Goal: Task Accomplishment & Management: Manage account settings

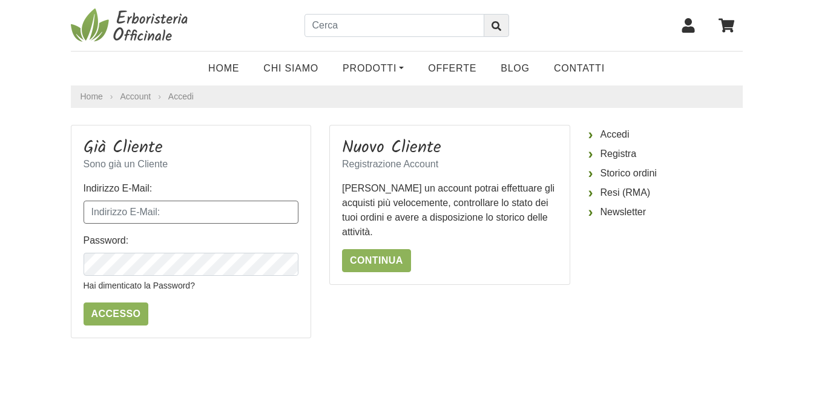
click at [192, 213] on input "Indirizzo E-Mail:" at bounding box center [192, 211] width 216 height 23
type input "johngalv@alice.it"
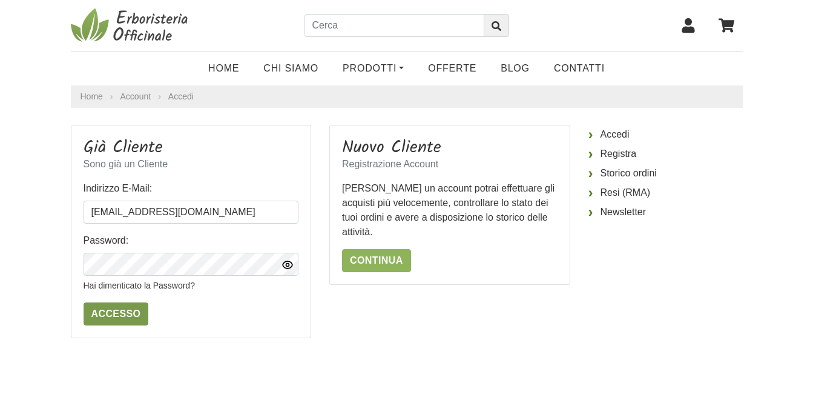
click at [110, 314] on input "Accesso" at bounding box center [116, 313] width 65 height 23
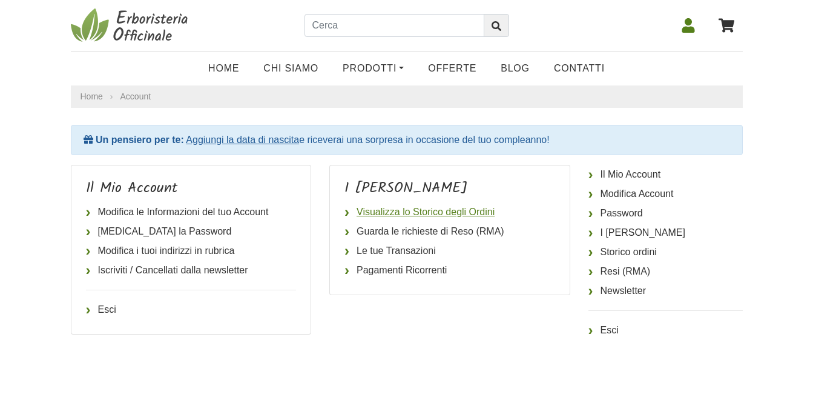
click at [438, 210] on link "Visualizza lo Storico degli Ordini" at bounding box center [450, 211] width 211 height 19
click at [110, 308] on link "Esci" at bounding box center [191, 309] width 211 height 19
